Goal: Task Accomplishment & Management: Manage account settings

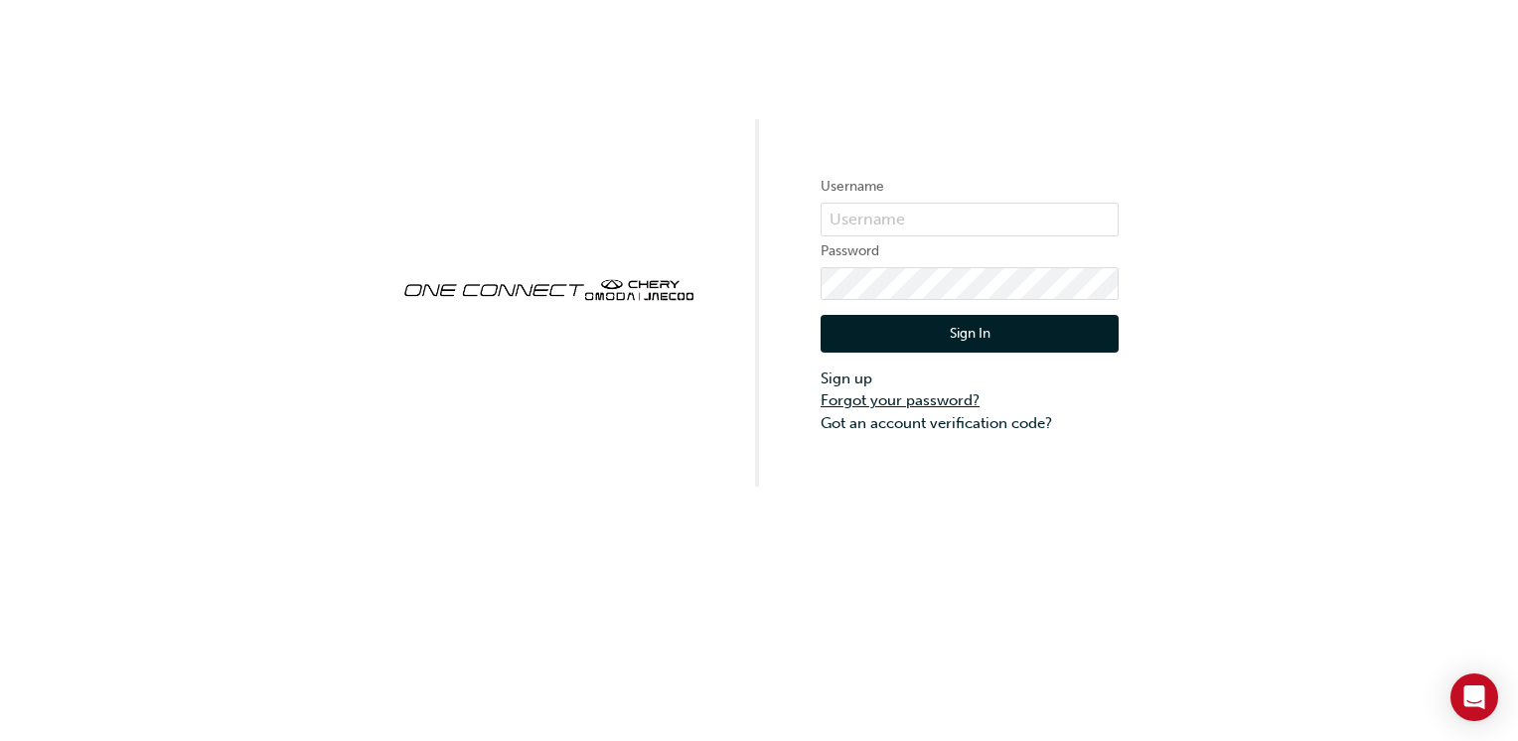
click at [922, 399] on link "Forgot your password?" at bounding box center [969, 400] width 298 height 23
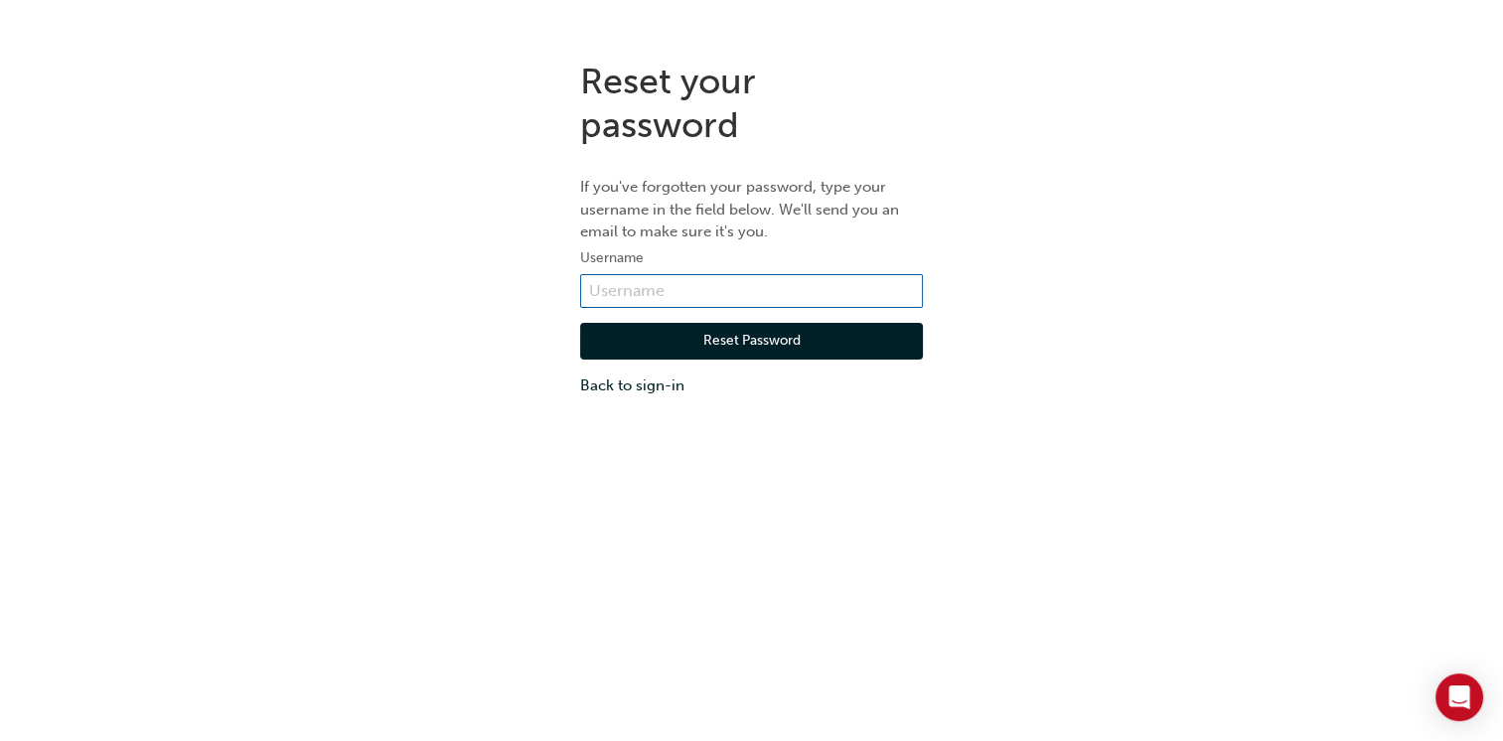
click at [655, 292] on input "text" at bounding box center [751, 291] width 343 height 34
type input "t"
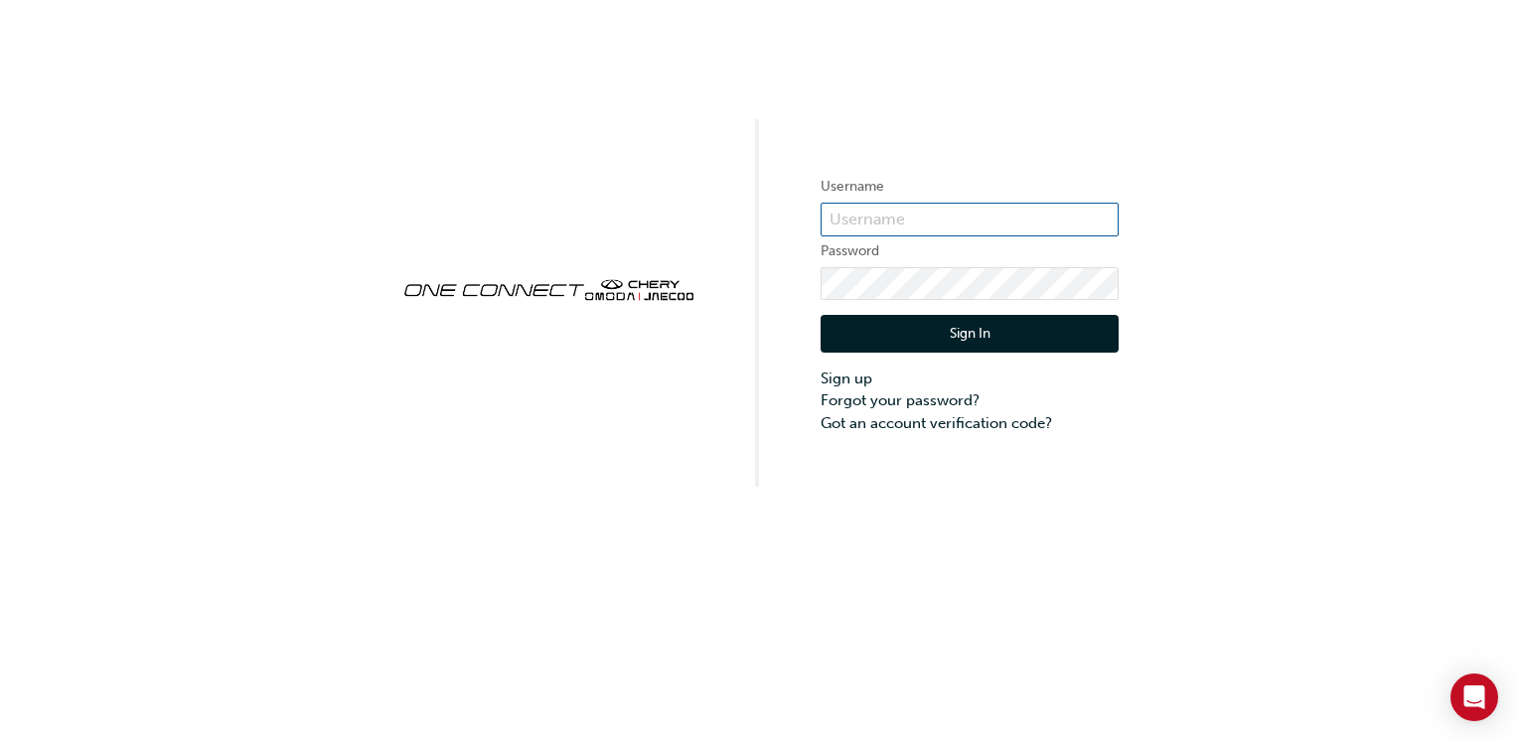
click at [902, 227] on input "text" at bounding box center [969, 220] width 298 height 34
type input "[PERSON_NAME][EMAIL_ADDRESS][DOMAIN_NAME]"
click at [968, 338] on button "Sign In" at bounding box center [969, 334] width 298 height 38
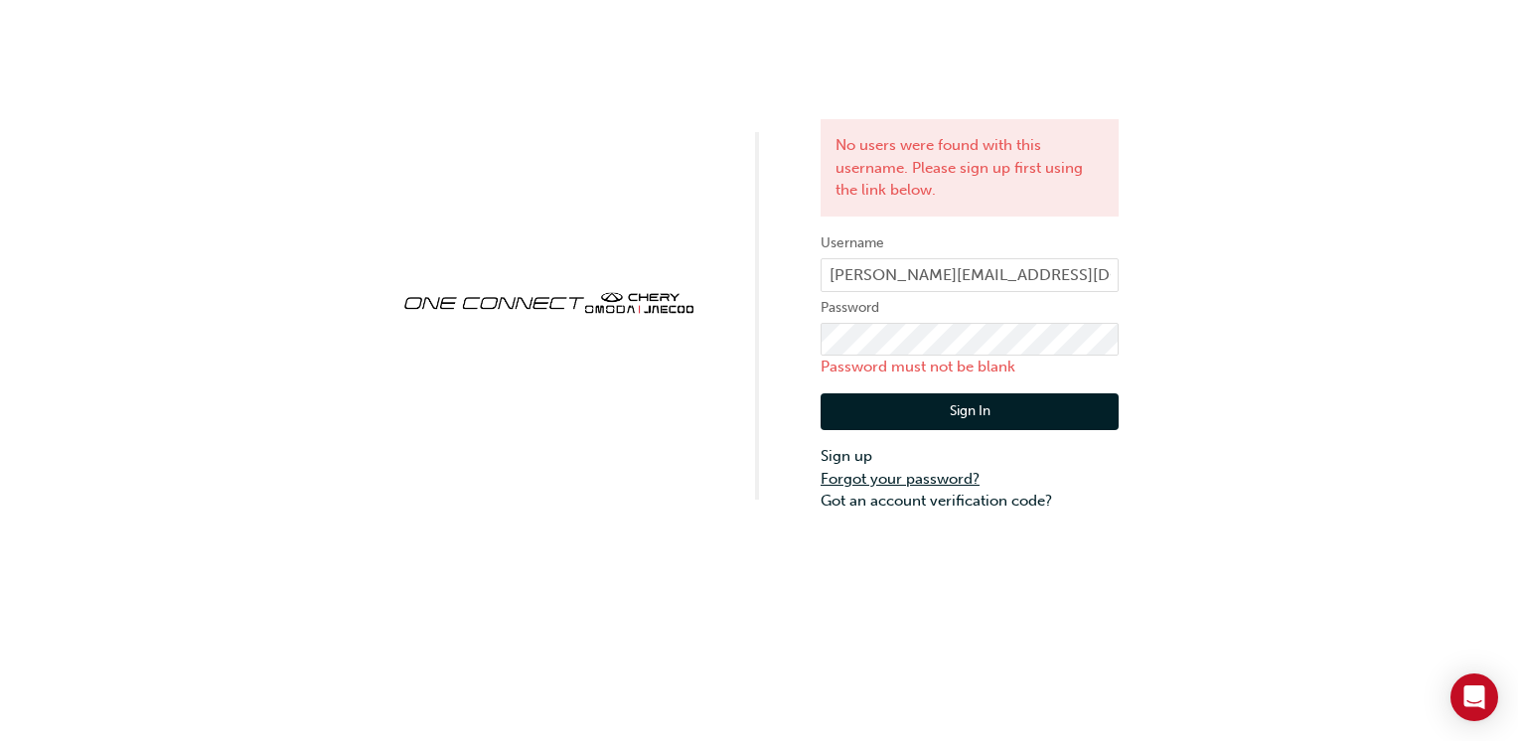
click at [880, 483] on link "Forgot your password?" at bounding box center [969, 479] width 298 height 23
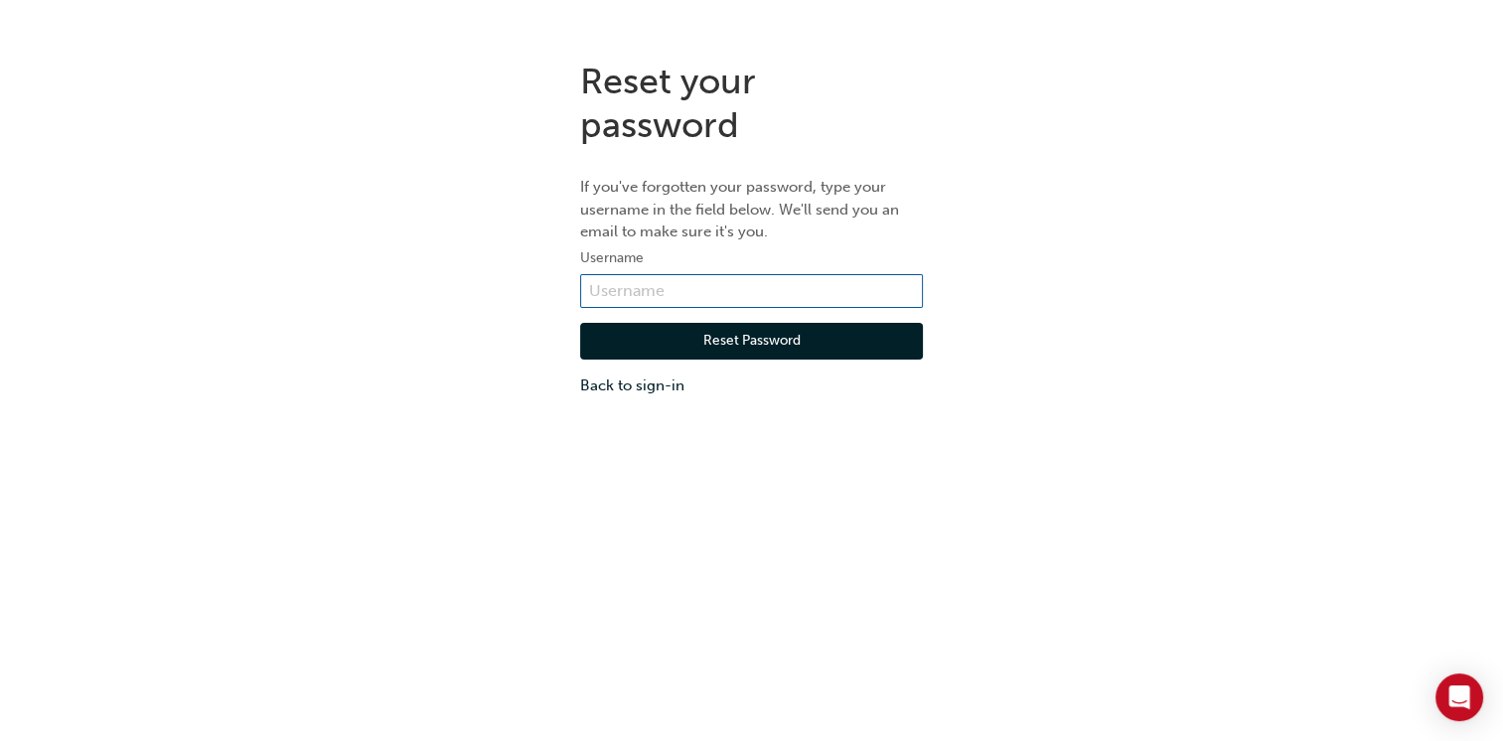
click at [630, 290] on input "text" at bounding box center [751, 291] width 343 height 34
type input "[PERSON_NAME][EMAIL_ADDRESS][DOMAIN_NAME]"
click at [757, 333] on button "Reset Password" at bounding box center [751, 342] width 343 height 38
